Goal: Check status: Check status

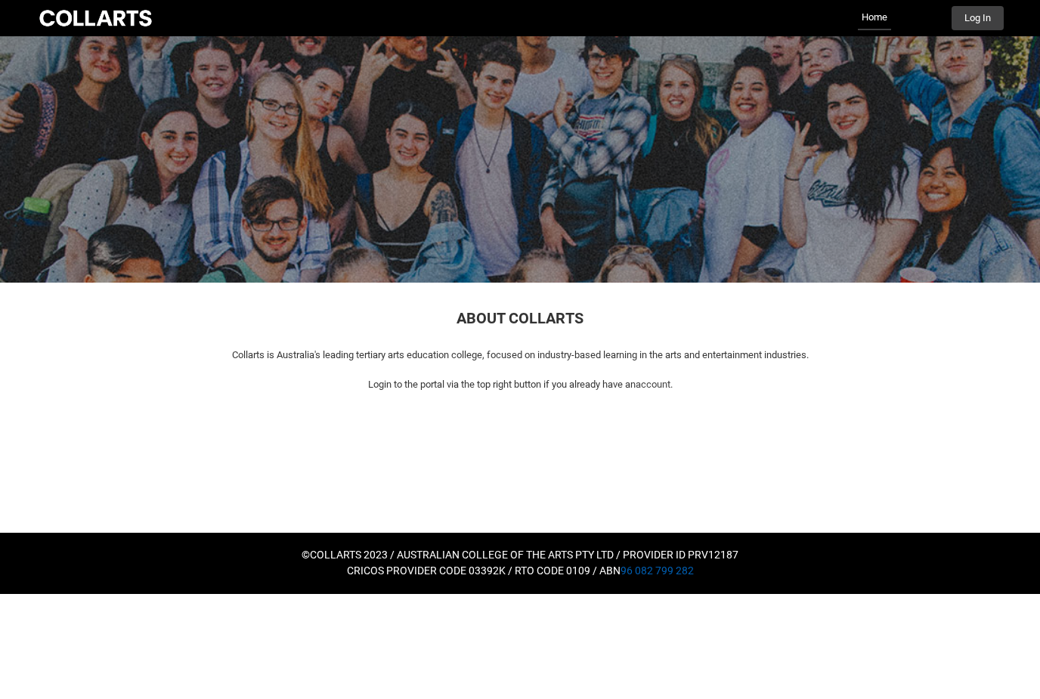
click at [988, 26] on button "Log In" at bounding box center [977, 18] width 52 height 24
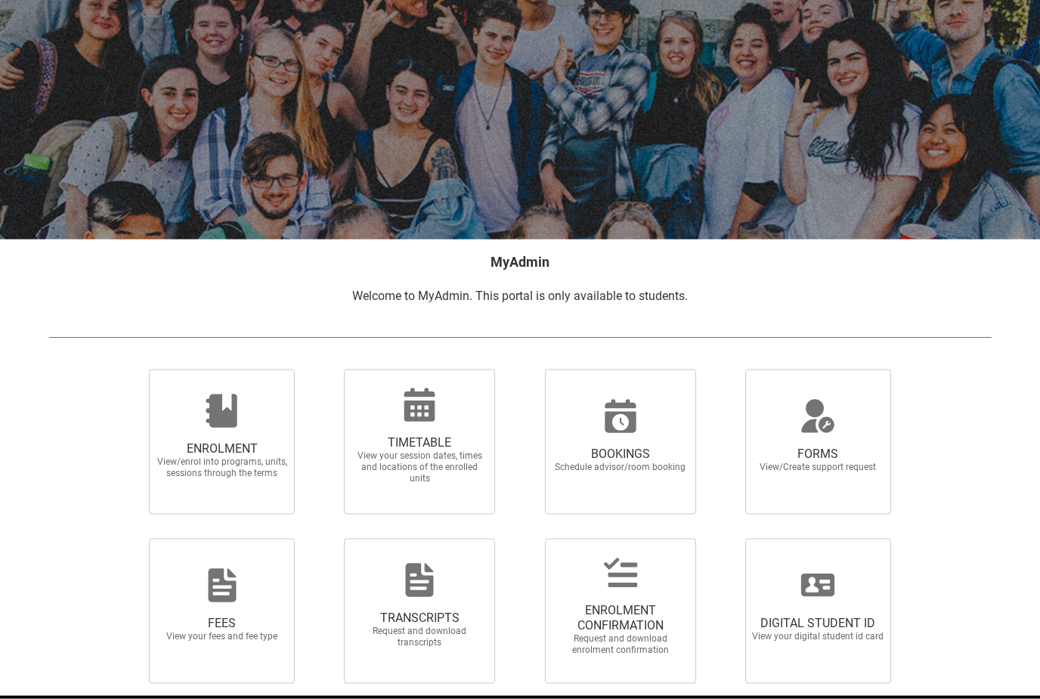
scroll to position [63, 0]
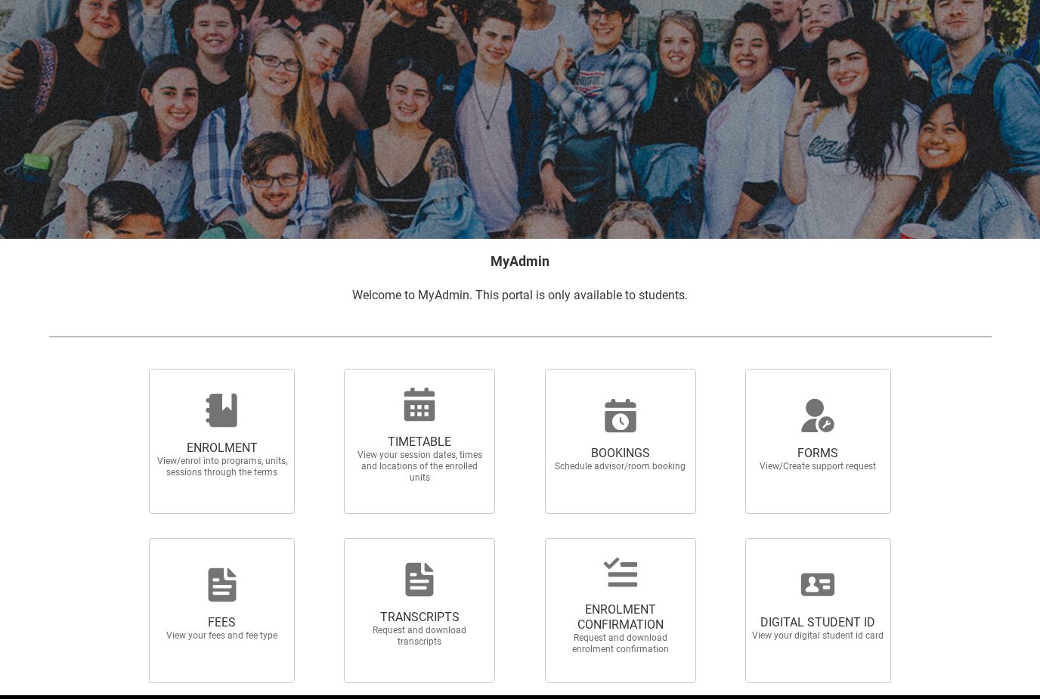
click at [433, 438] on span "TIMETABLE" at bounding box center [419, 442] width 133 height 15
click at [325, 369] on input "TIMETABLE View your session dates, times and locations of the enrolled units" at bounding box center [324, 368] width 1 height 1
radio input "true"
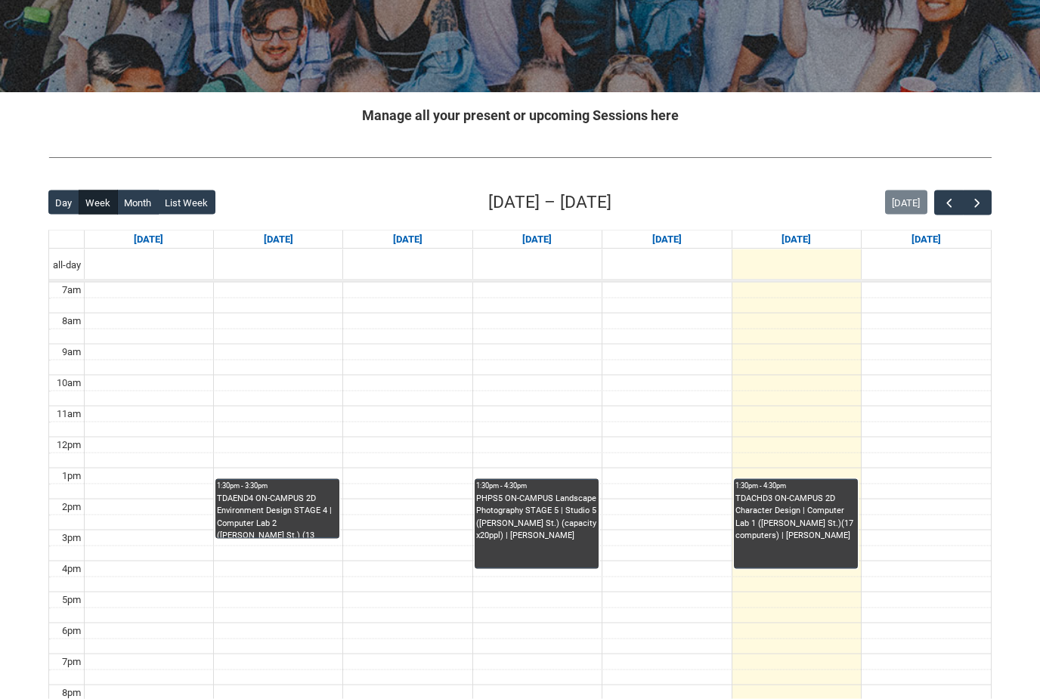
scroll to position [210, 0]
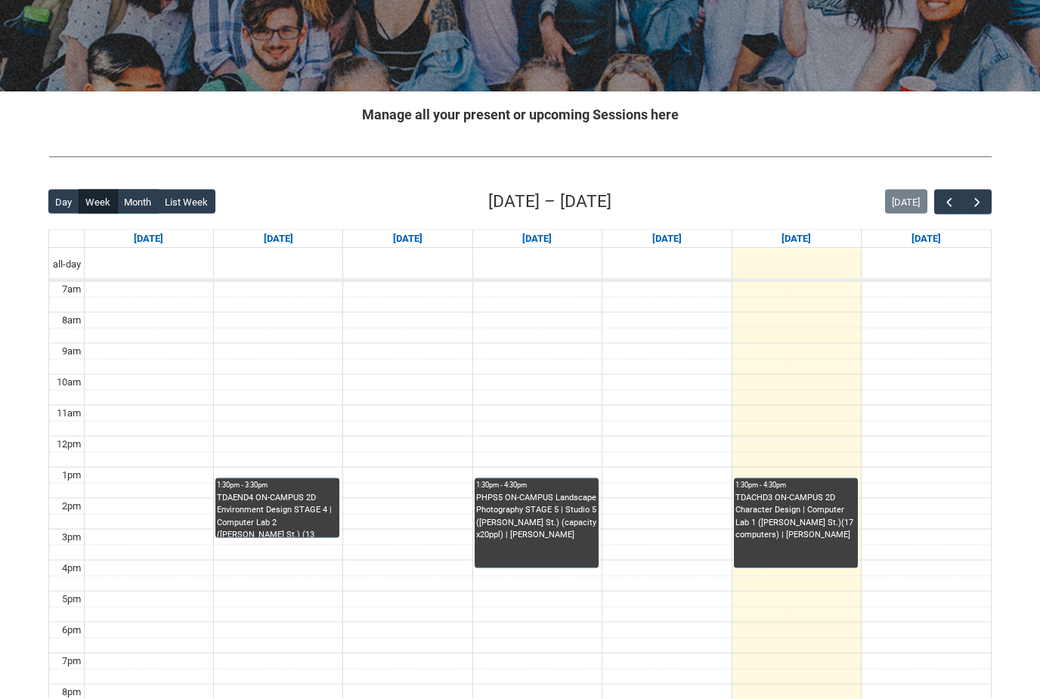
click at [977, 200] on span "button" at bounding box center [977, 202] width 15 height 15
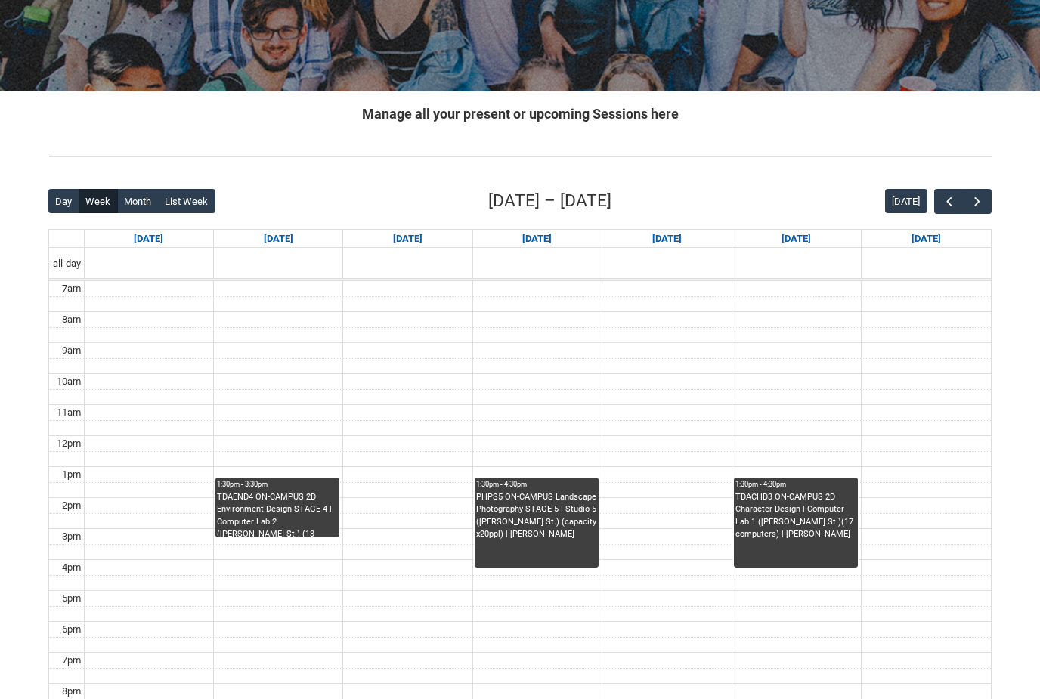
click at [980, 194] on span "button" at bounding box center [977, 201] width 15 height 15
click at [973, 203] on span "button" at bounding box center [977, 201] width 15 height 15
click at [976, 199] on span "button" at bounding box center [977, 201] width 15 height 15
click at [976, 204] on span "button" at bounding box center [977, 201] width 15 height 15
click at [978, 204] on span "button" at bounding box center [977, 201] width 15 height 15
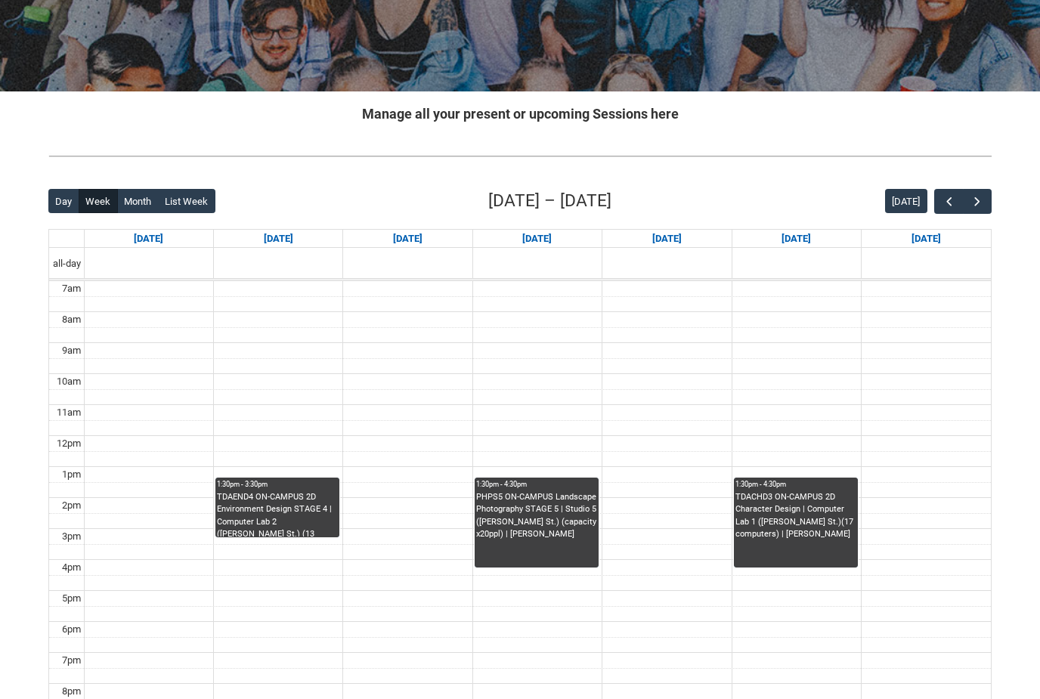
click at [977, 205] on span "button" at bounding box center [977, 201] width 15 height 15
click at [978, 206] on span "button" at bounding box center [977, 201] width 15 height 15
click at [976, 209] on span "button" at bounding box center [977, 201] width 15 height 15
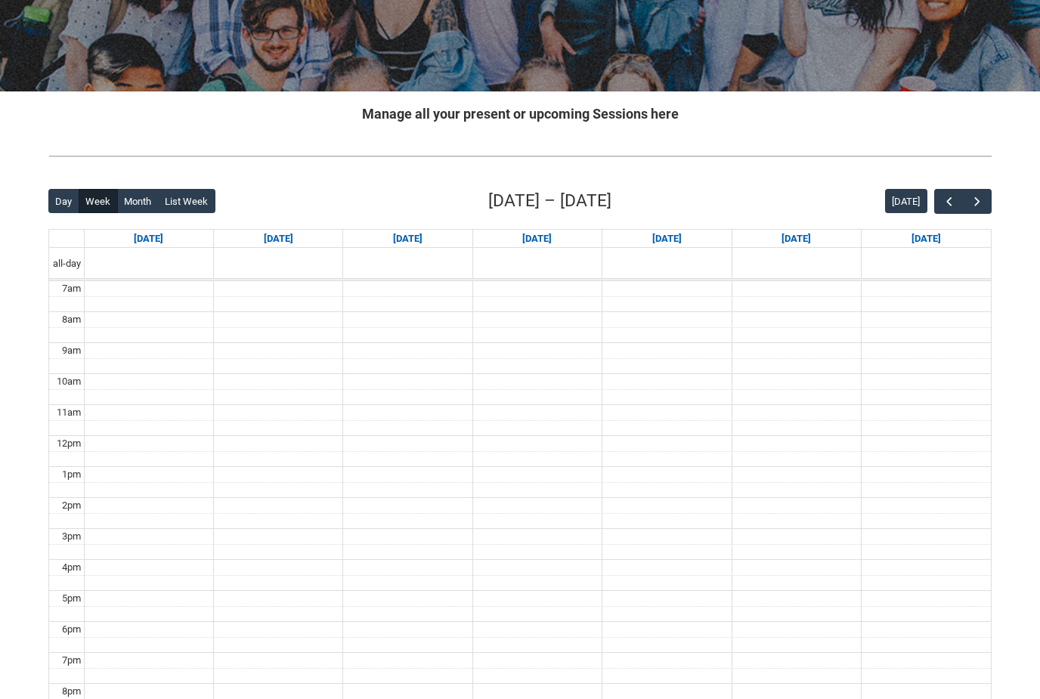
click at [923, 212] on button "Today" at bounding box center [906, 201] width 42 height 24
